Goal: Information Seeking & Learning: Learn about a topic

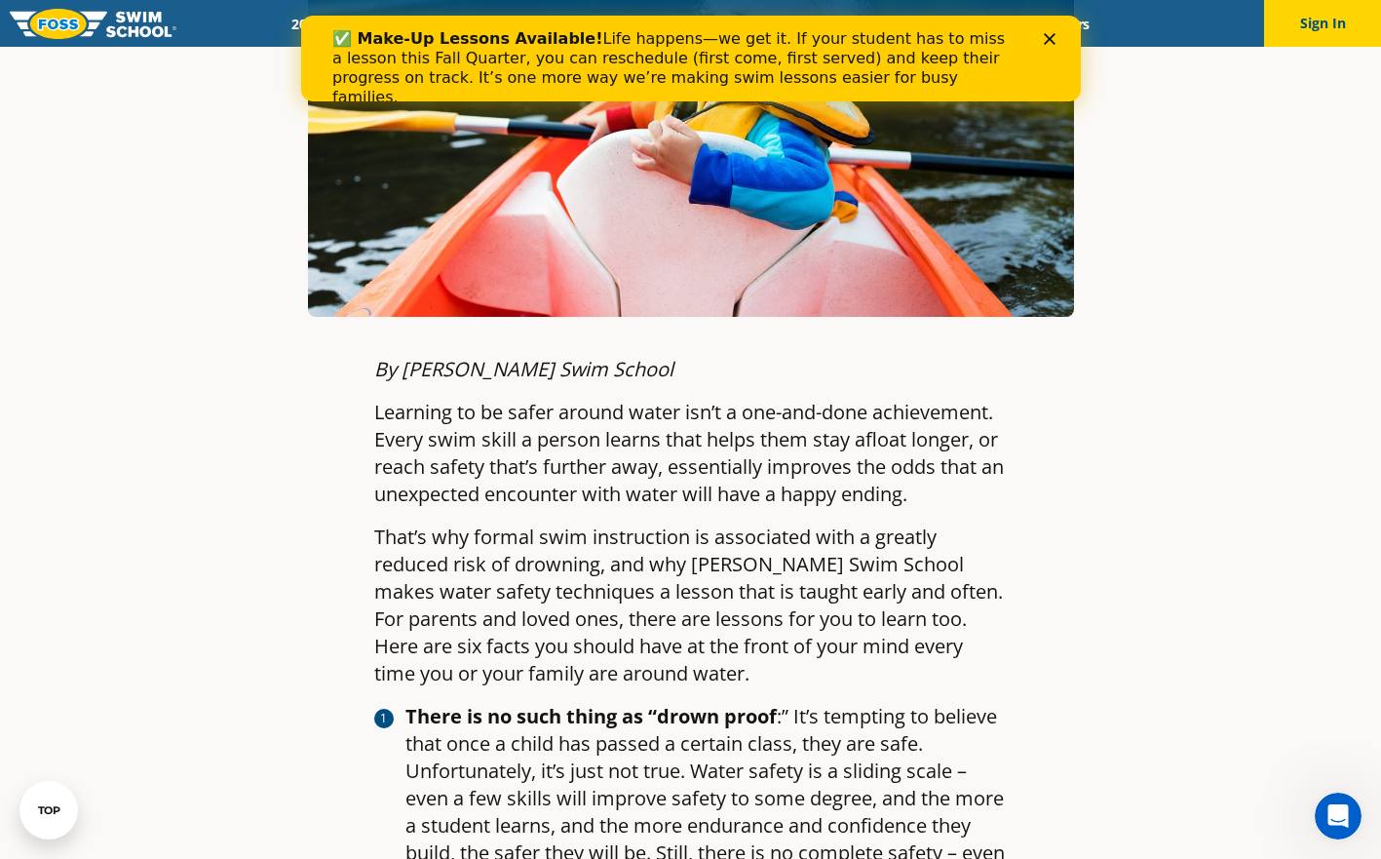
scroll to position [593, 0]
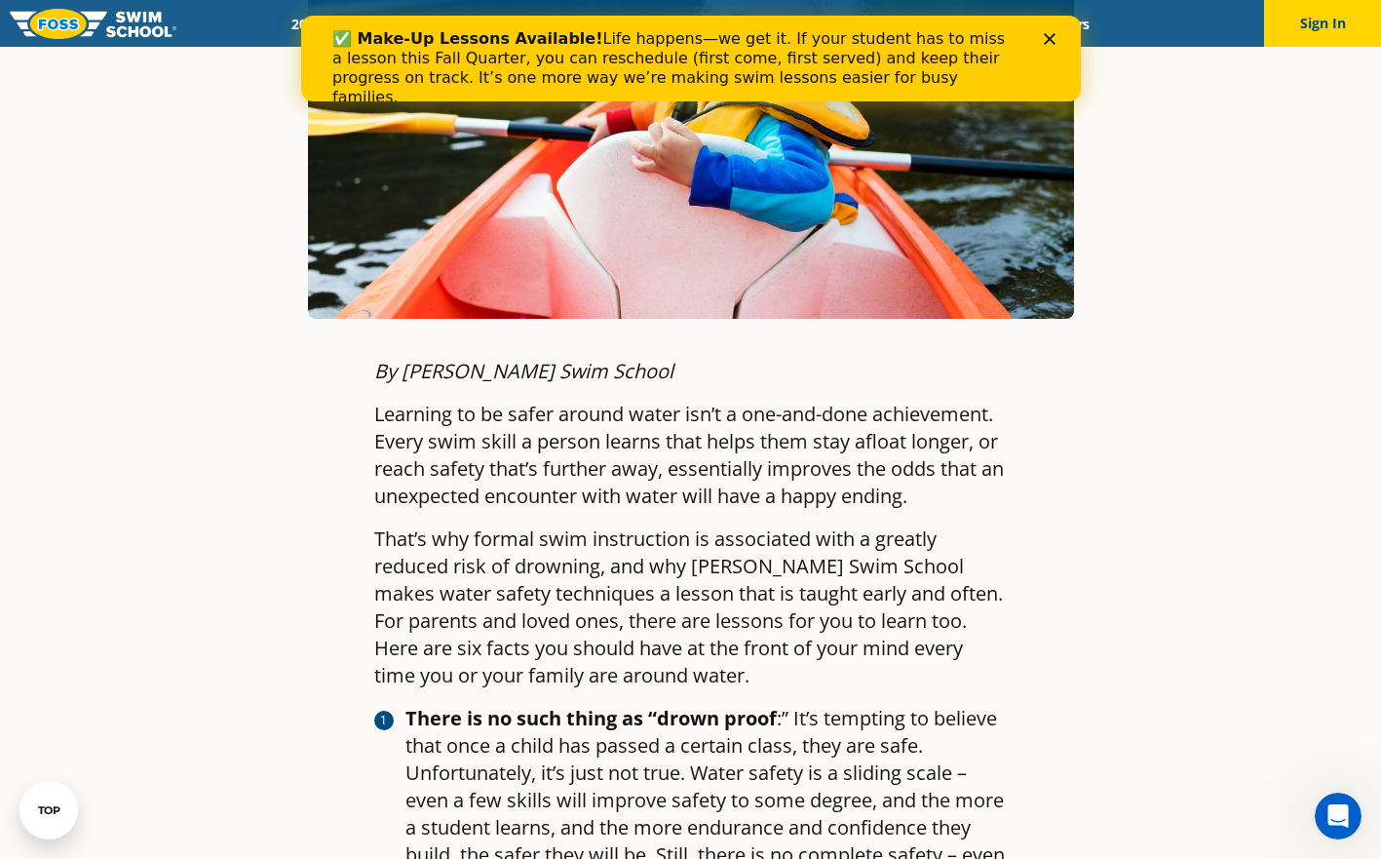
click at [1053, 39] on icon "Close" at bounding box center [1049, 39] width 12 height 12
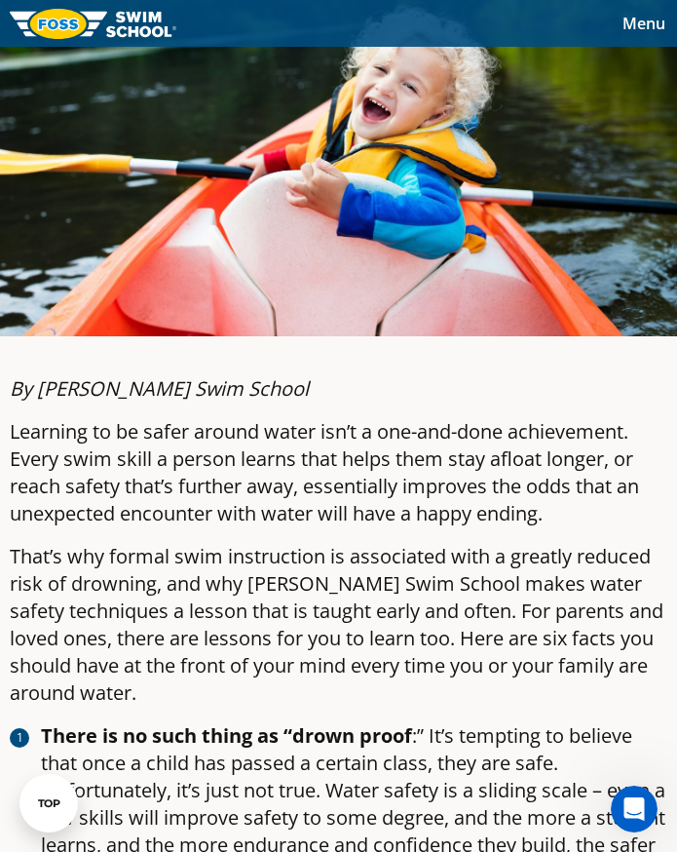
scroll to position [360, 0]
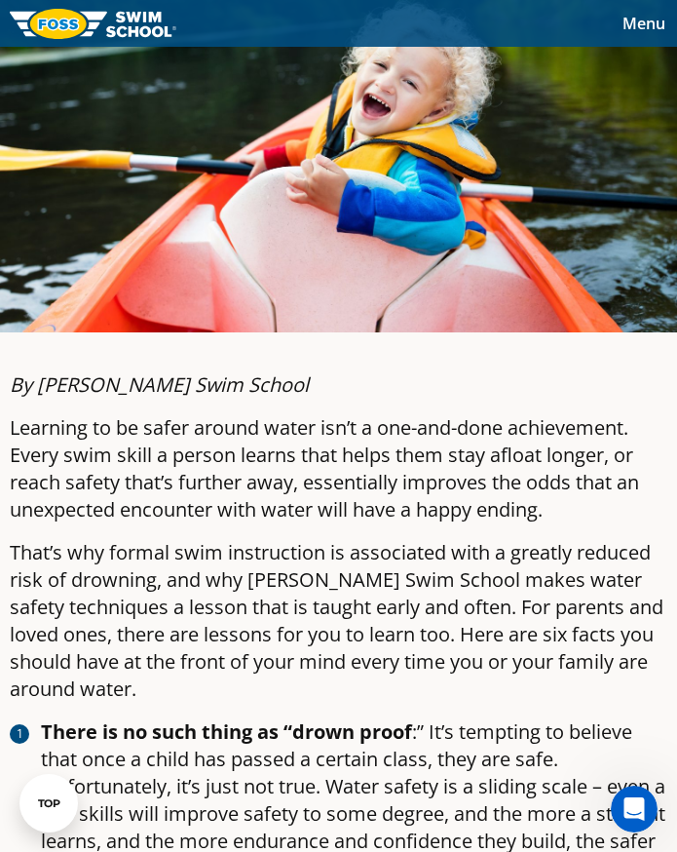
click at [48, 799] on div "TOP" at bounding box center [49, 803] width 22 height 13
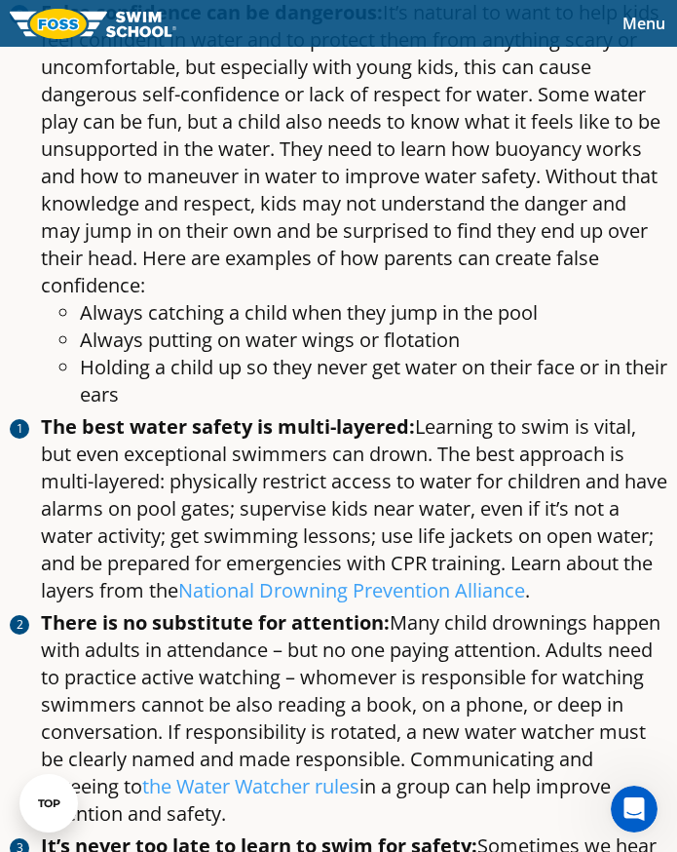
scroll to position [1499, 0]
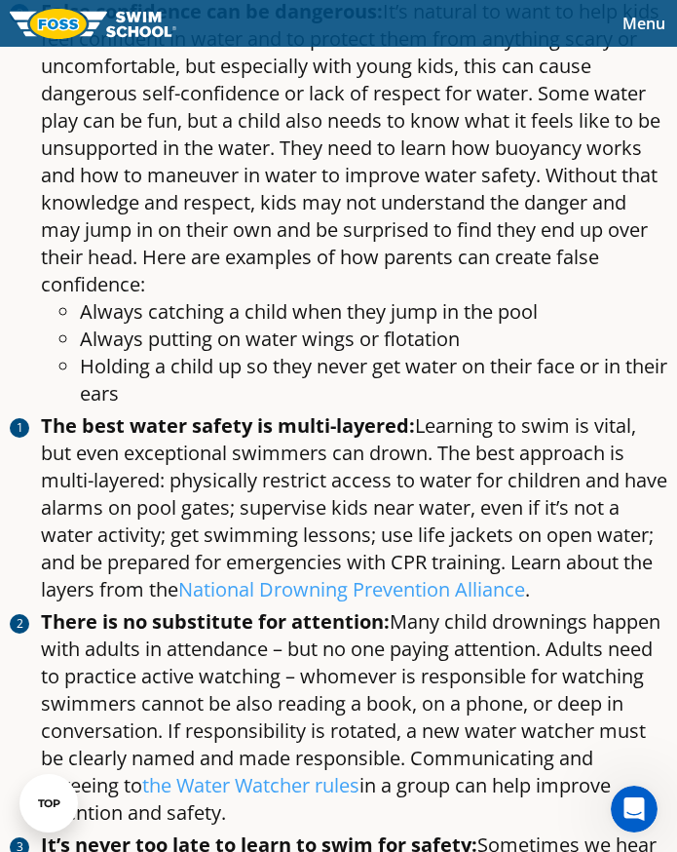
click at [319, 439] on strong "The best water safety is multi-layered:" at bounding box center [228, 425] width 374 height 26
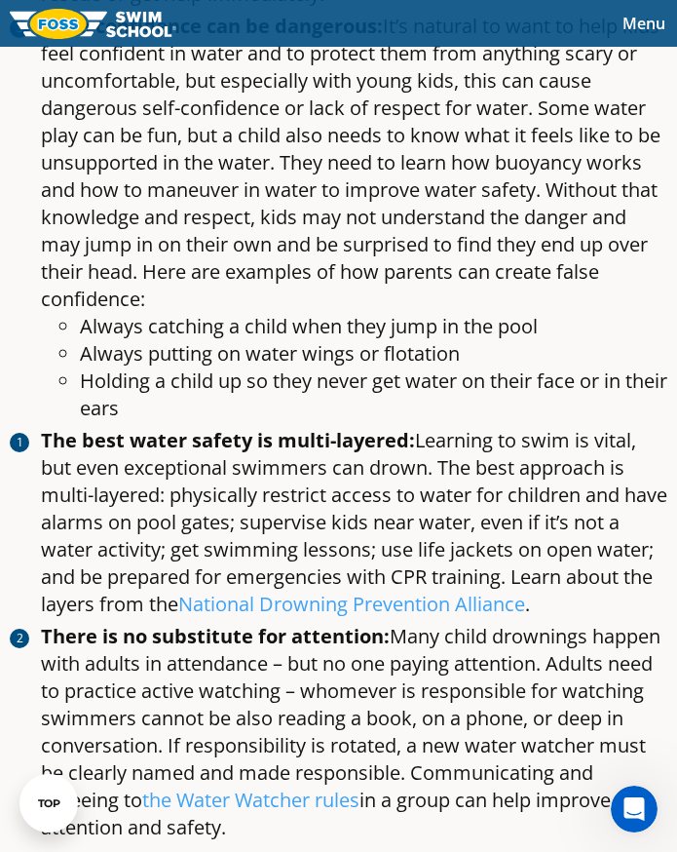
click at [104, 69] on li "False confidence can be dangerous: It’s natural to want to help kids feel confi…" at bounding box center [354, 217] width 627 height 409
click at [261, 188] on li "False confidence can be dangerous: It’s natural to want to help kids feel confi…" at bounding box center [354, 217] width 627 height 409
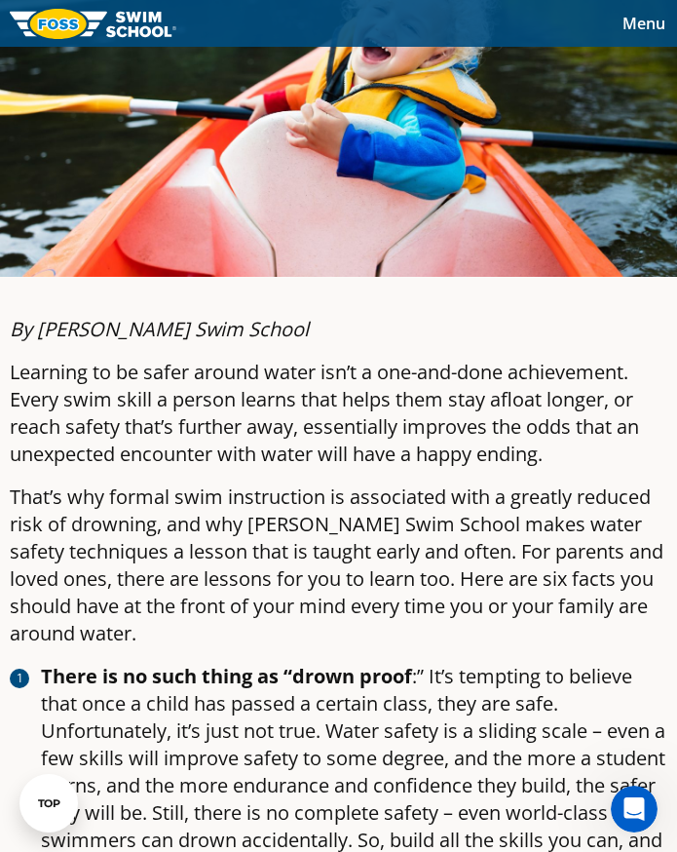
scroll to position [1024, 0]
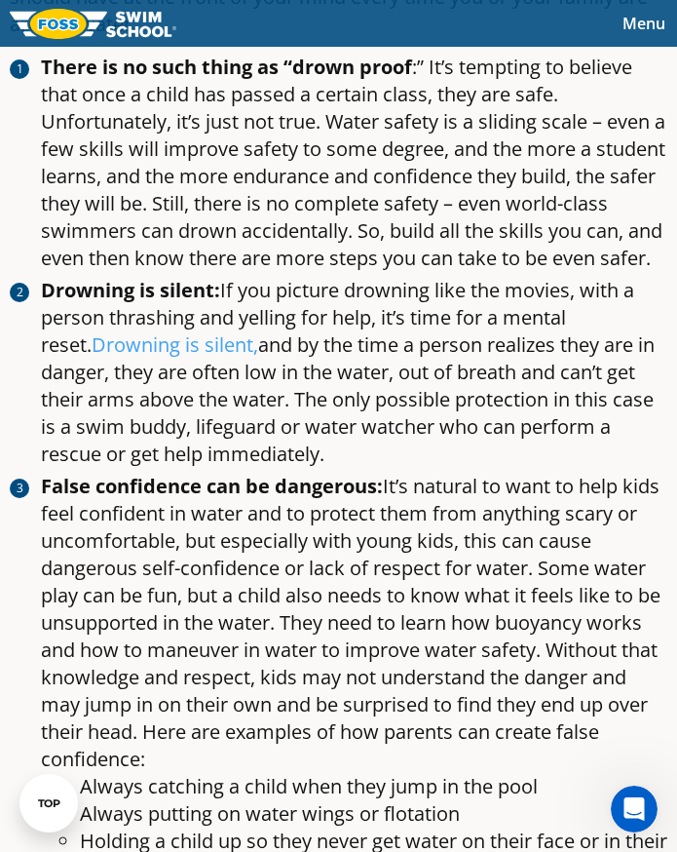
click at [212, 468] on li "Drowning is silent: If you picture drowning like the movies, with a person thra…" at bounding box center [354, 372] width 627 height 191
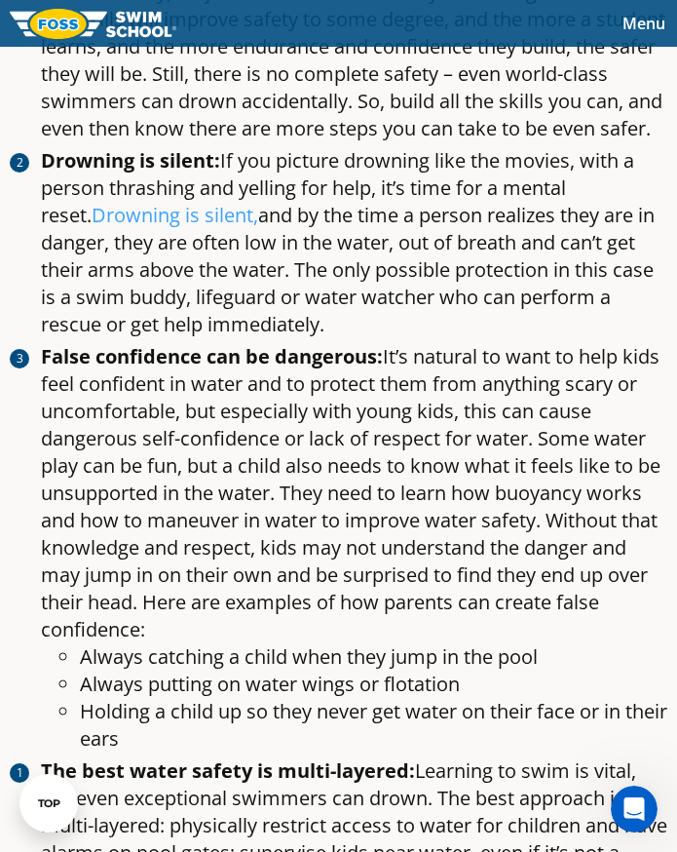
scroll to position [1133, 0]
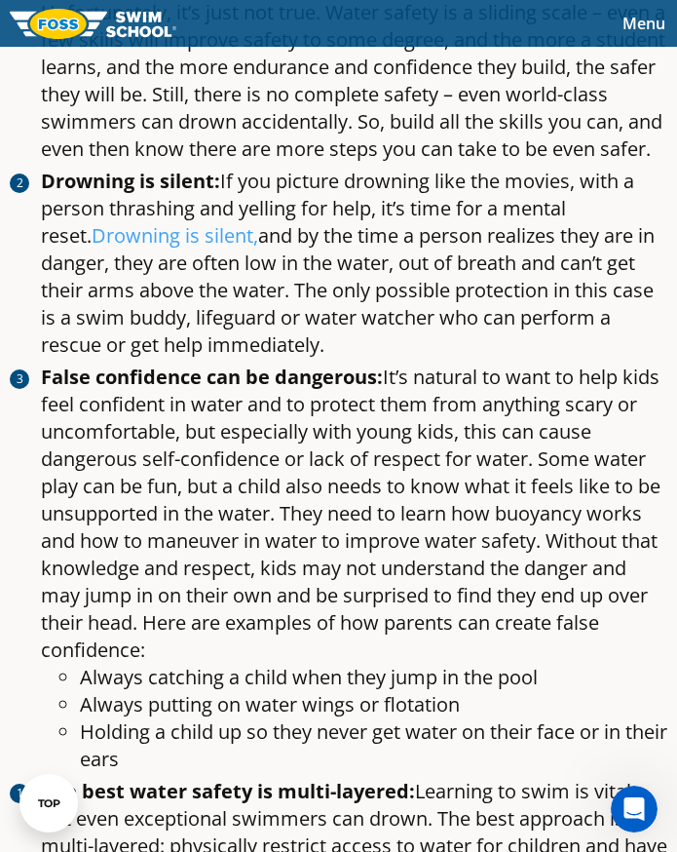
click at [356, 593] on li "False confidence can be dangerous: It’s natural to want to help kids feel confi…" at bounding box center [354, 568] width 627 height 409
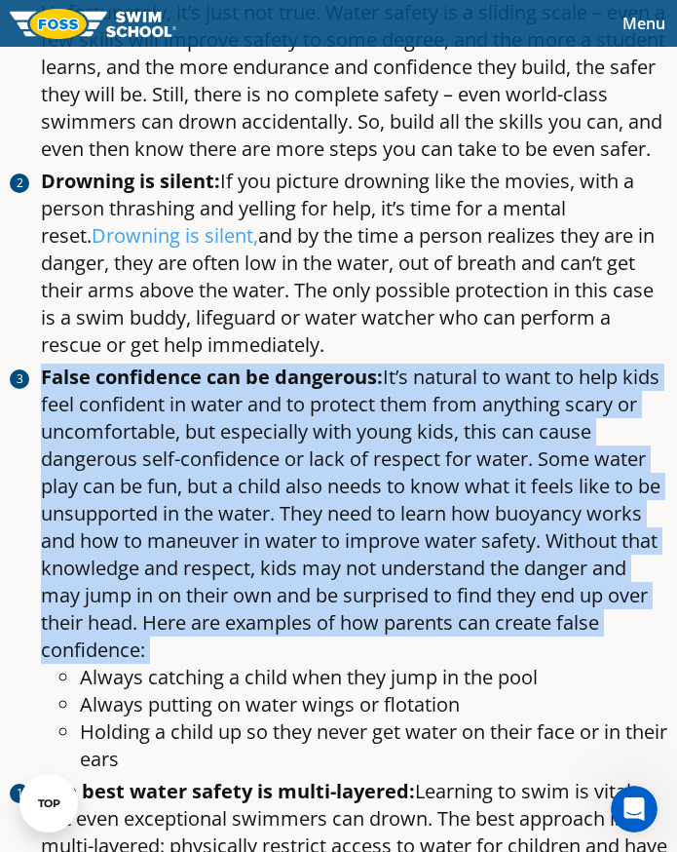
click at [356, 593] on li "False confidence can be dangerous: It’s natural to want to help kids feel confi…" at bounding box center [354, 568] width 627 height 409
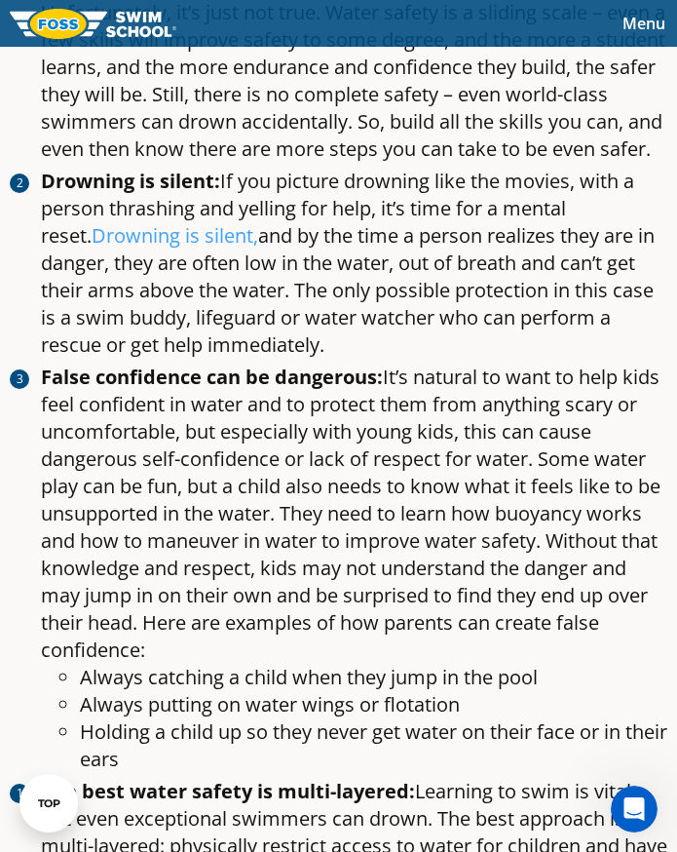
drag, startPoint x: 356, startPoint y: 593, endPoint x: 161, endPoint y: 331, distance: 325.9
click at [161, 331] on li "Drowning is silent: If you picture drowning like the movies, with a person thra…" at bounding box center [354, 263] width 627 height 191
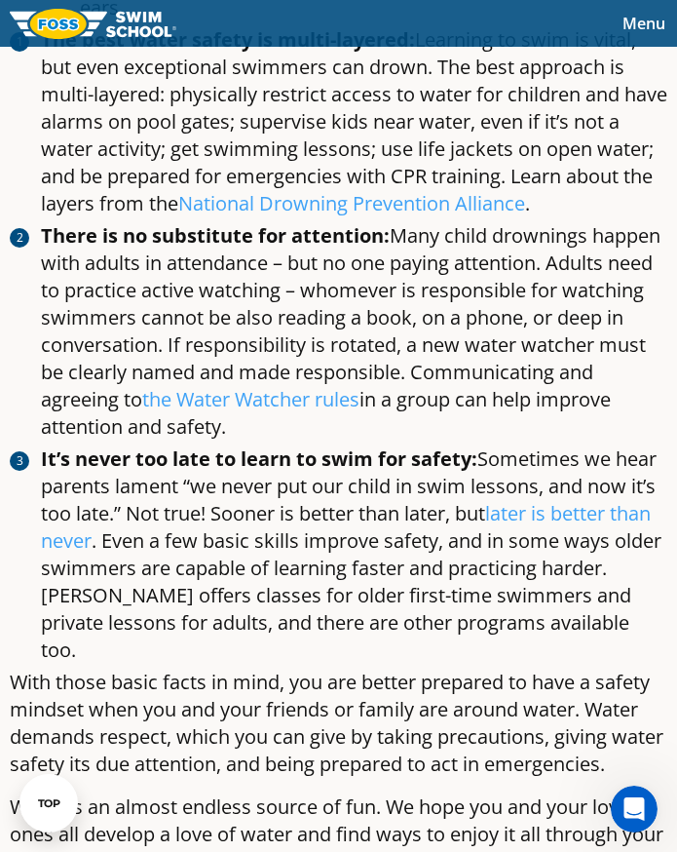
click at [308, 299] on li "There is no substitute for attention: Many child drownings happen with adults i…" at bounding box center [354, 331] width 627 height 218
click at [91, 289] on li "There is no substitute for attention: Many child drownings happen with adults i…" at bounding box center [354, 331] width 627 height 218
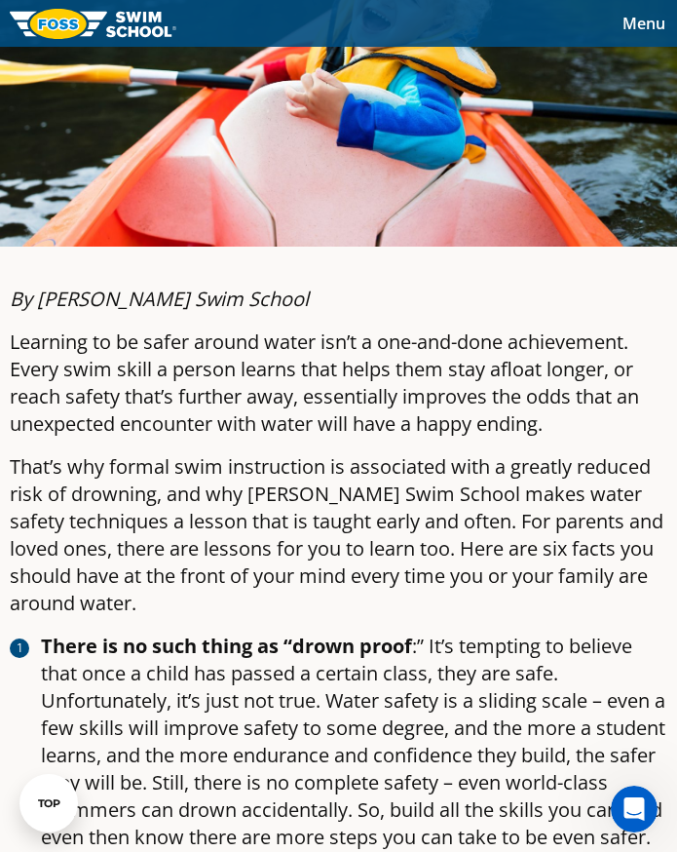
scroll to position [446, 0]
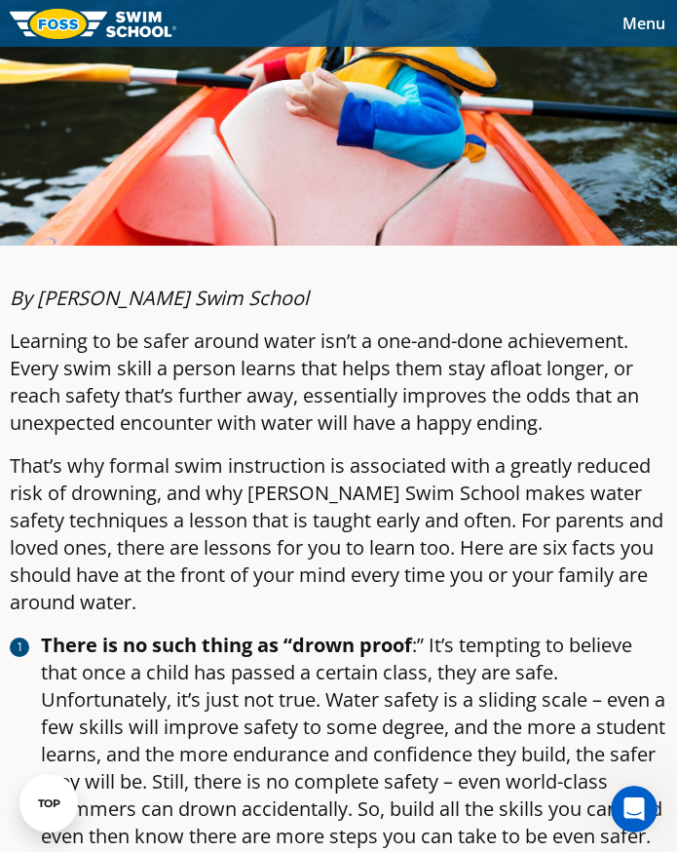
click at [134, 564] on p "That’s why formal swim instruction is associated with a greatly reduced risk of…" at bounding box center [339, 534] width 658 height 164
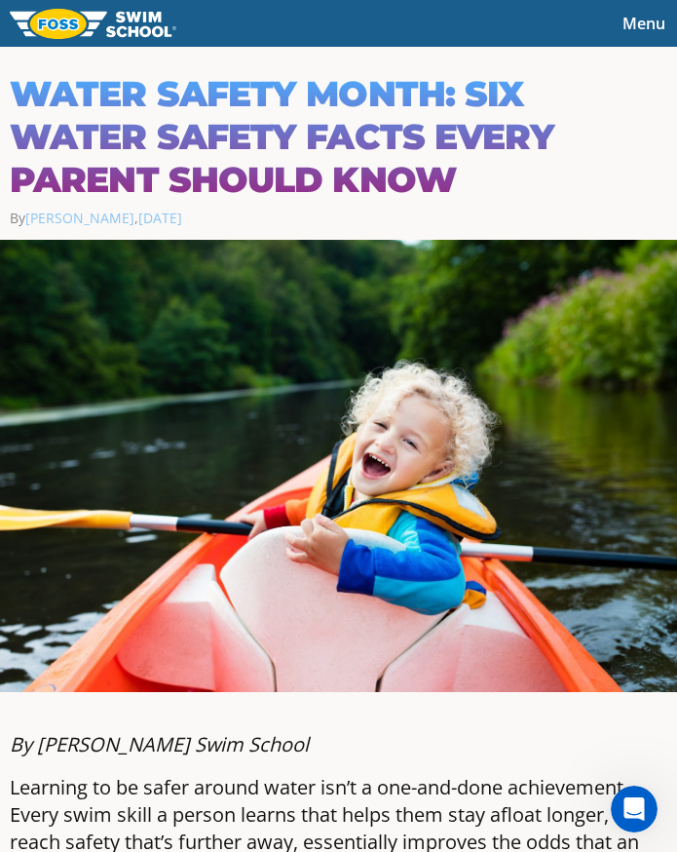
scroll to position [747, 0]
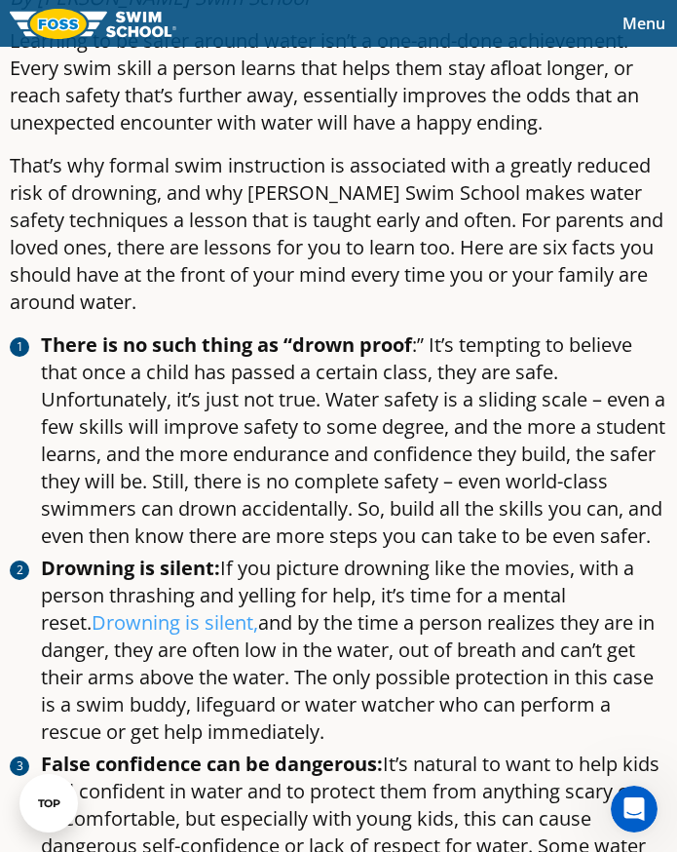
click at [548, 204] on p "That’s why formal swim instruction is associated with a greatly reduced risk of…" at bounding box center [339, 234] width 658 height 164
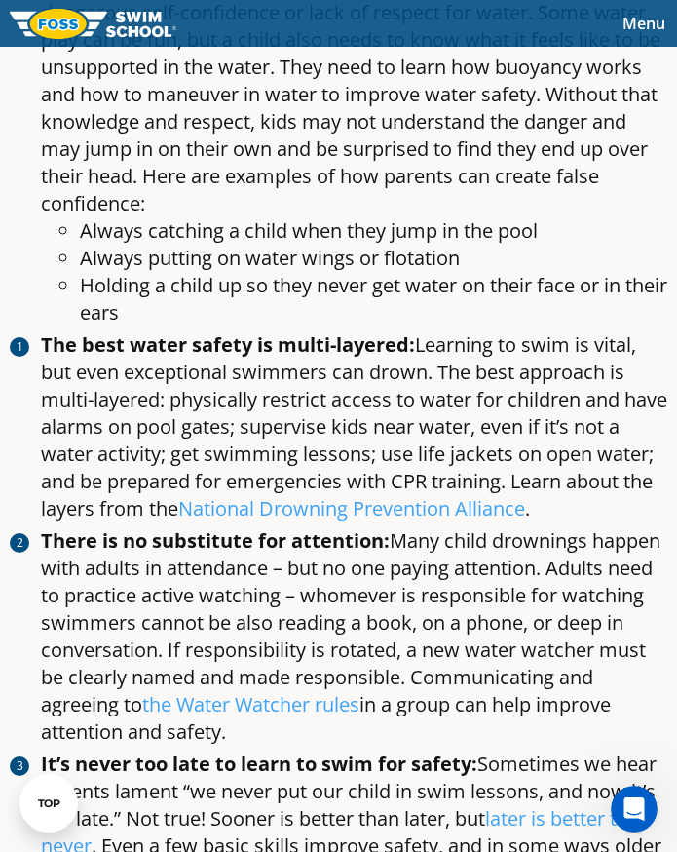
click at [391, 470] on li "The best water safety is multi-layered: Learning to swim is vital, but even exc…" at bounding box center [354, 426] width 627 height 191
click at [159, 462] on li "The best water safety is multi-layered: Learning to swim is vital, but even exc…" at bounding box center [354, 426] width 627 height 191
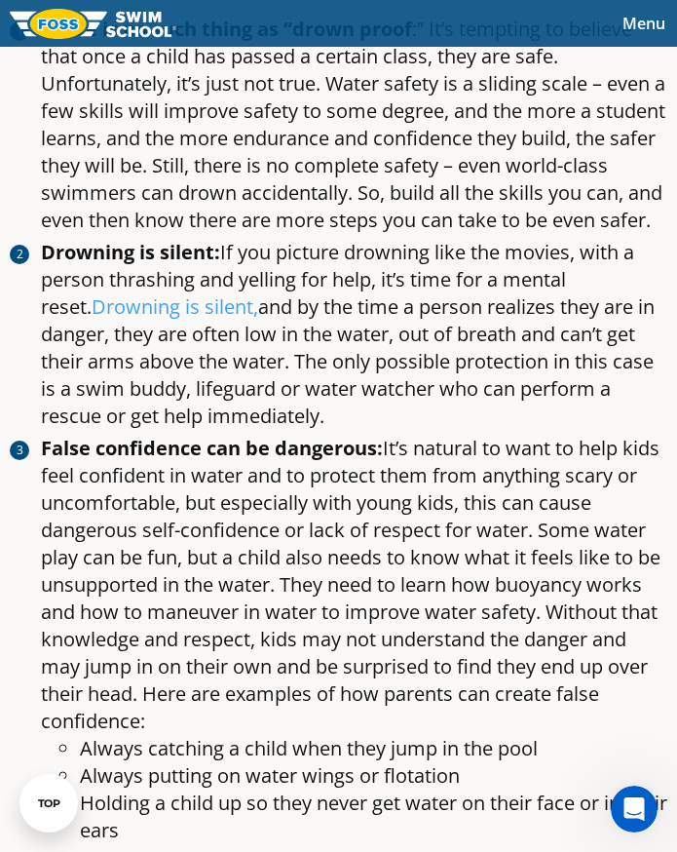
scroll to position [1059, 0]
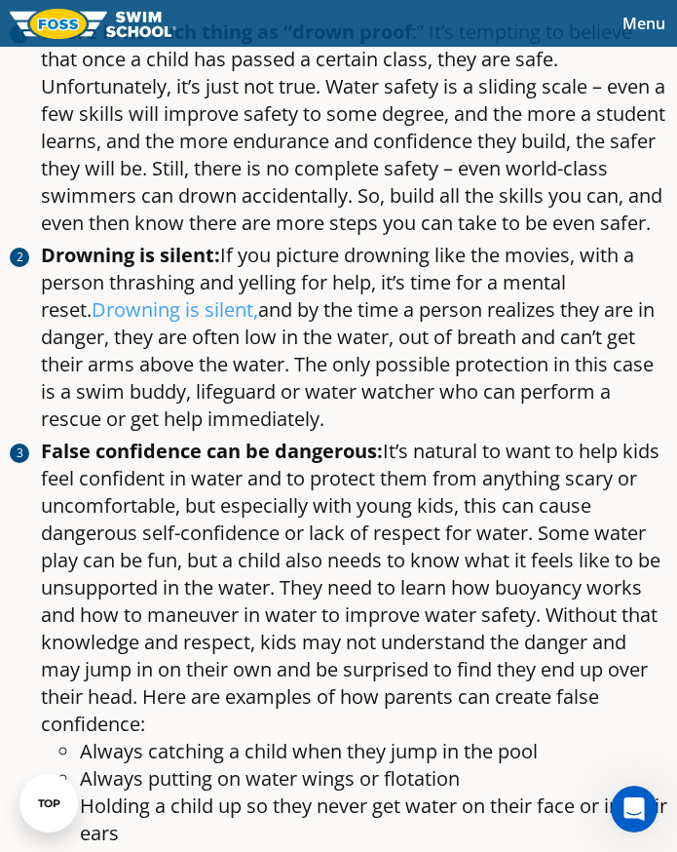
click at [88, 298] on li "Drowning is silent: If you picture drowning like the movies, with a person thra…" at bounding box center [354, 337] width 627 height 191
click at [306, 632] on li "False confidence can be dangerous: It’s natural to want to help kids feel confi…" at bounding box center [354, 642] width 627 height 409
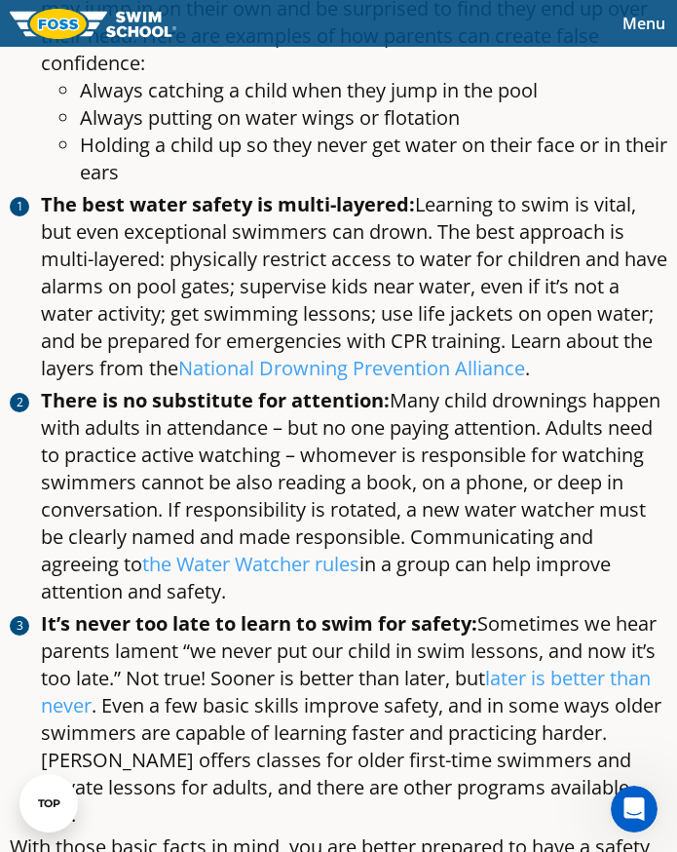
scroll to position [1721, 0]
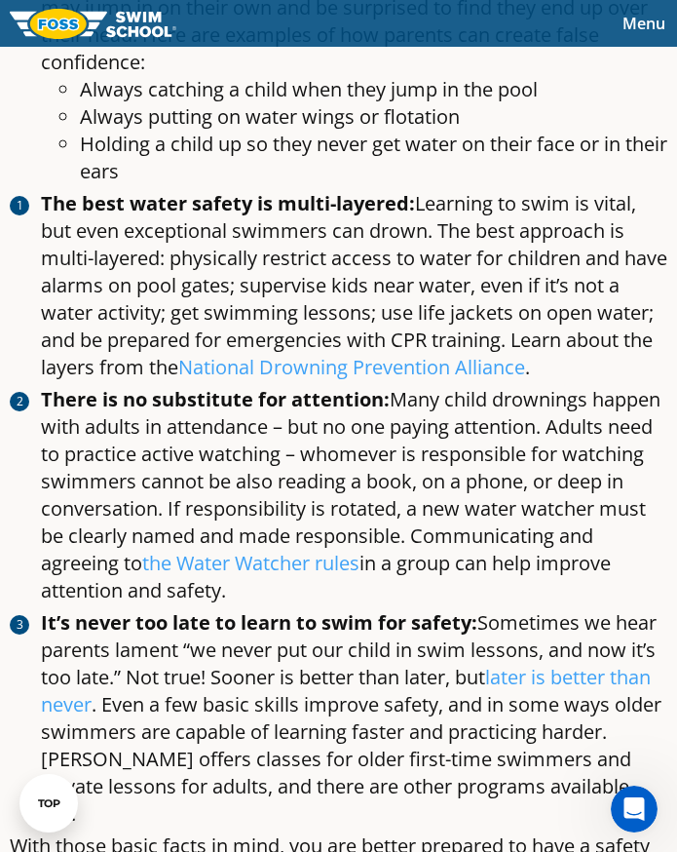
click at [190, 672] on li "It’s never too late to learn to swim for safety: Sometimes we hear parents lame…" at bounding box center [354, 718] width 627 height 218
click at [207, 276] on li "The best water safety is multi-layered: Learning to swim is vital, but even exc…" at bounding box center [354, 285] width 627 height 191
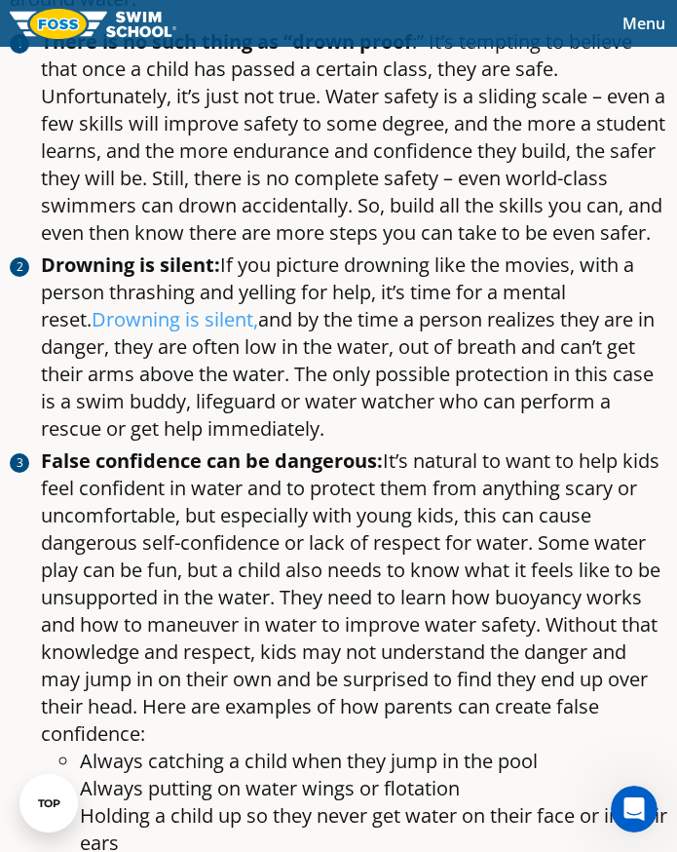
scroll to position [1049, 0]
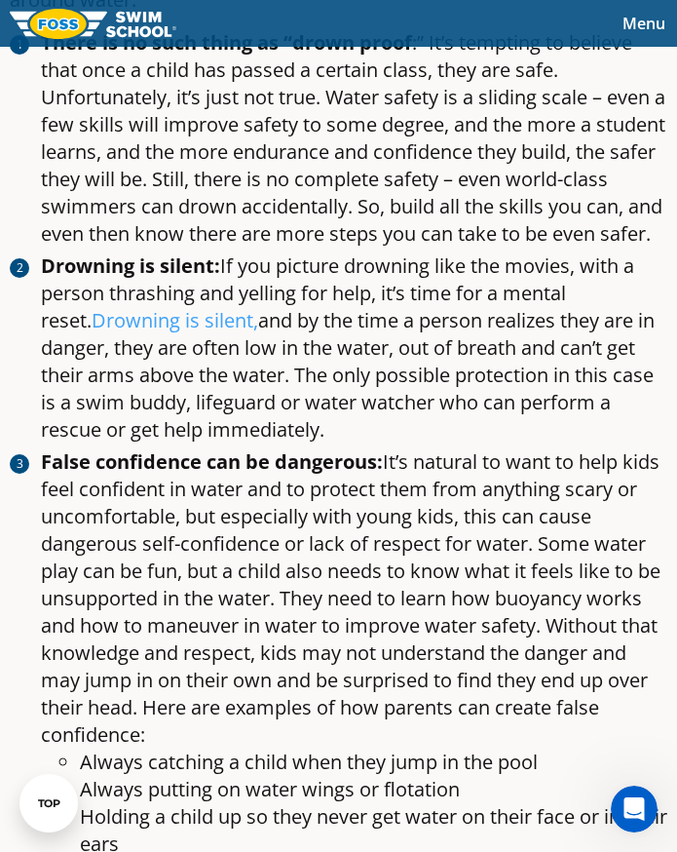
click at [323, 475] on strong "False confidence can be dangerous:" at bounding box center [212, 461] width 342 height 26
drag, startPoint x: 323, startPoint y: 501, endPoint x: 208, endPoint y: 528, distance: 118.2
click at [208, 528] on li "False confidence can be dangerous: It’s natural to want to help kids feel confi…" at bounding box center [354, 652] width 627 height 409
click at [562, 132] on li "There is no such thing as “drown proof :” It’s tempting to believe that once a …" at bounding box center [354, 138] width 627 height 218
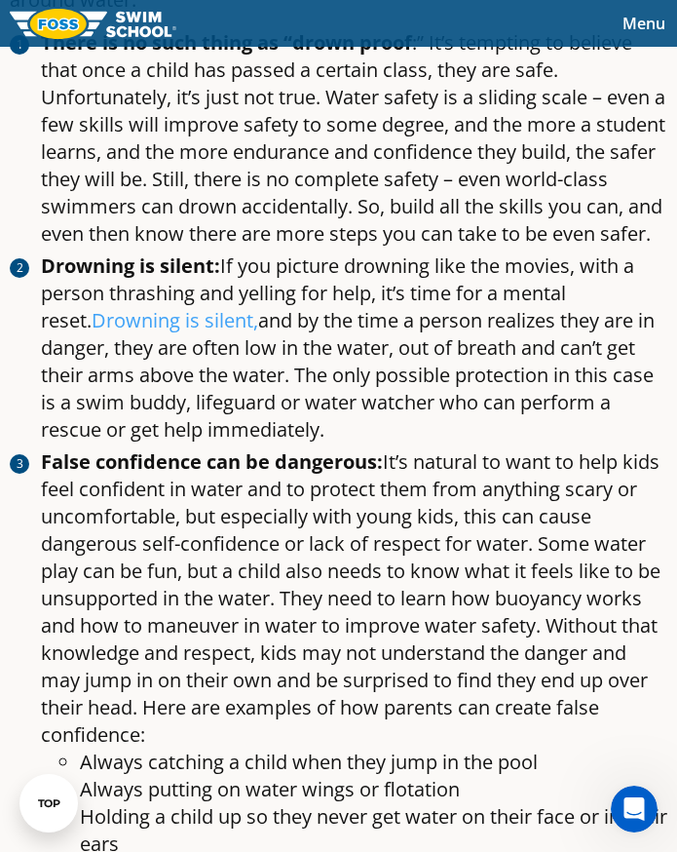
click at [445, 422] on li "Drowning is silent: If you picture drowning like the movies, with a person thra…" at bounding box center [354, 347] width 627 height 191
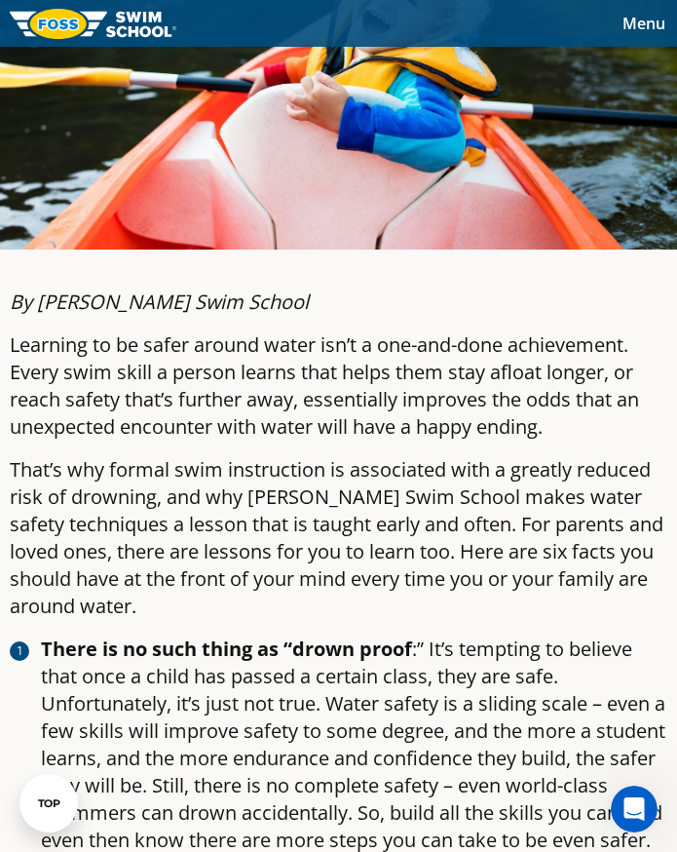
click at [445, 422] on p "Learning to be safer around water isn’t a one-and-done achievement. Every swim …" at bounding box center [339, 385] width 658 height 109
click at [152, 489] on p "That’s why formal swim instruction is associated with a greatly reduced risk of…" at bounding box center [339, 538] width 658 height 164
